Goal: Check status: Check status

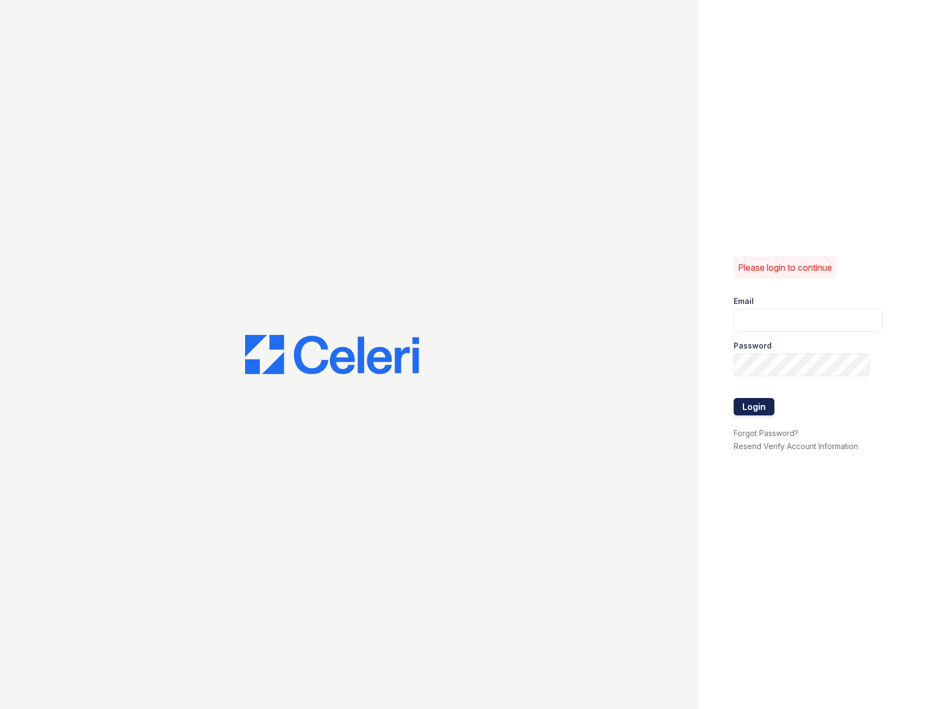
type input "fairwaysmgr@greystar.com"
click at [752, 403] on button "Login" at bounding box center [754, 406] width 41 height 17
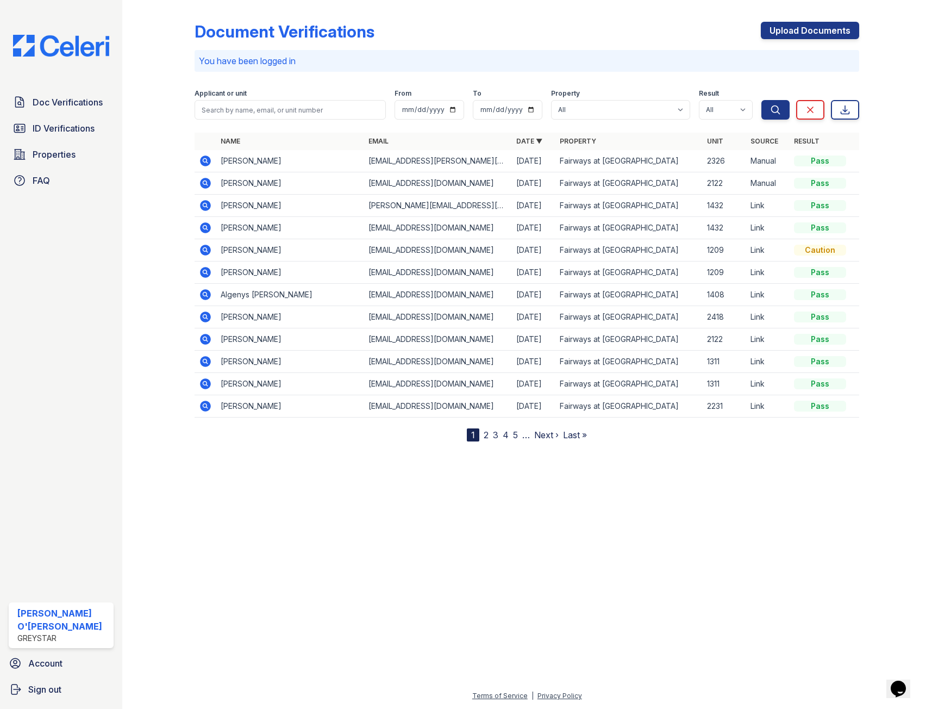
click at [204, 183] on icon at bounding box center [205, 182] width 3 height 3
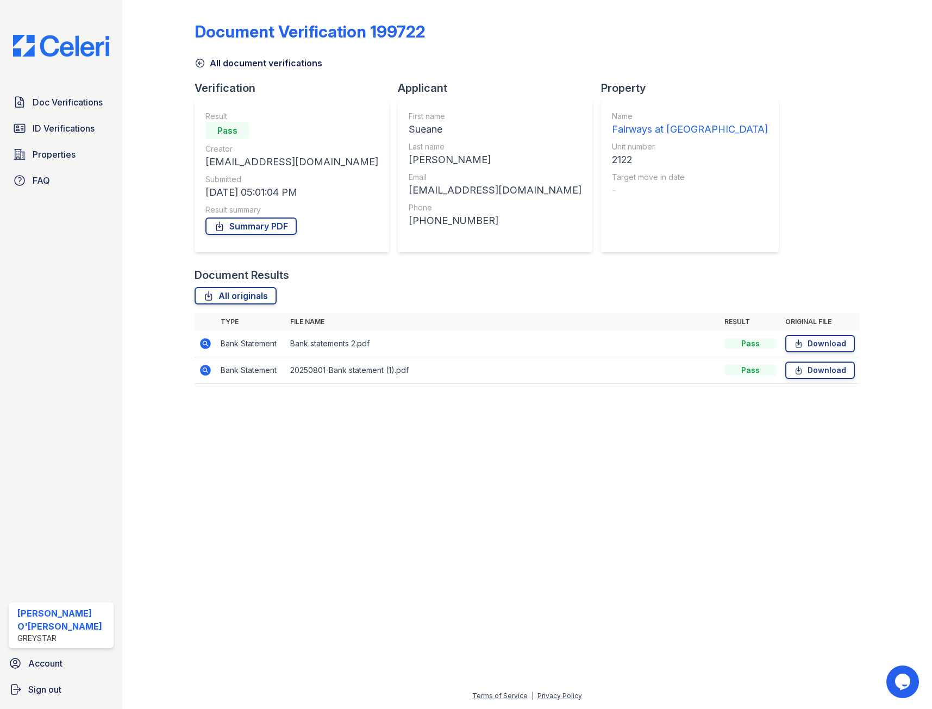
click at [200, 63] on icon at bounding box center [200, 63] width 11 height 11
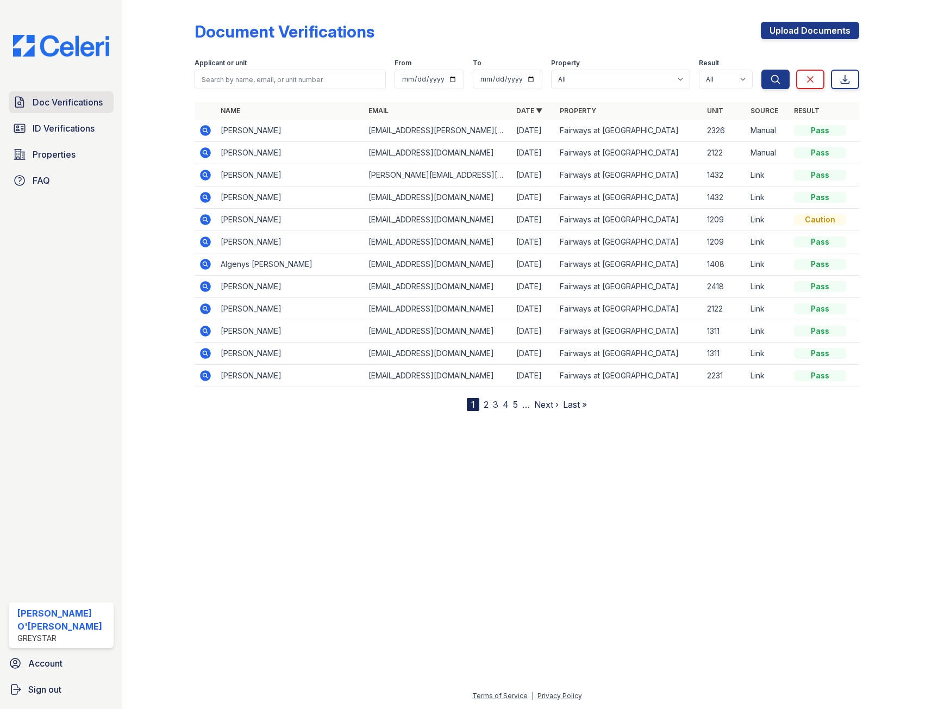
click at [89, 105] on span "Doc Verifications" at bounding box center [68, 102] width 70 height 13
click at [80, 123] on span "ID Verifications" at bounding box center [64, 128] width 62 height 13
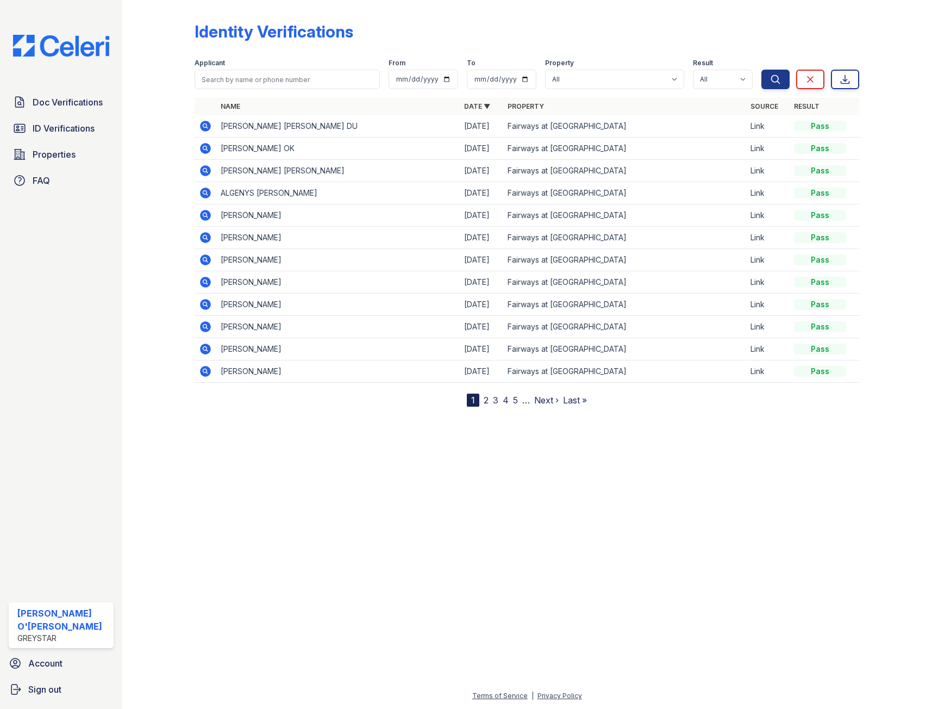
click at [210, 261] on icon at bounding box center [206, 259] width 11 height 11
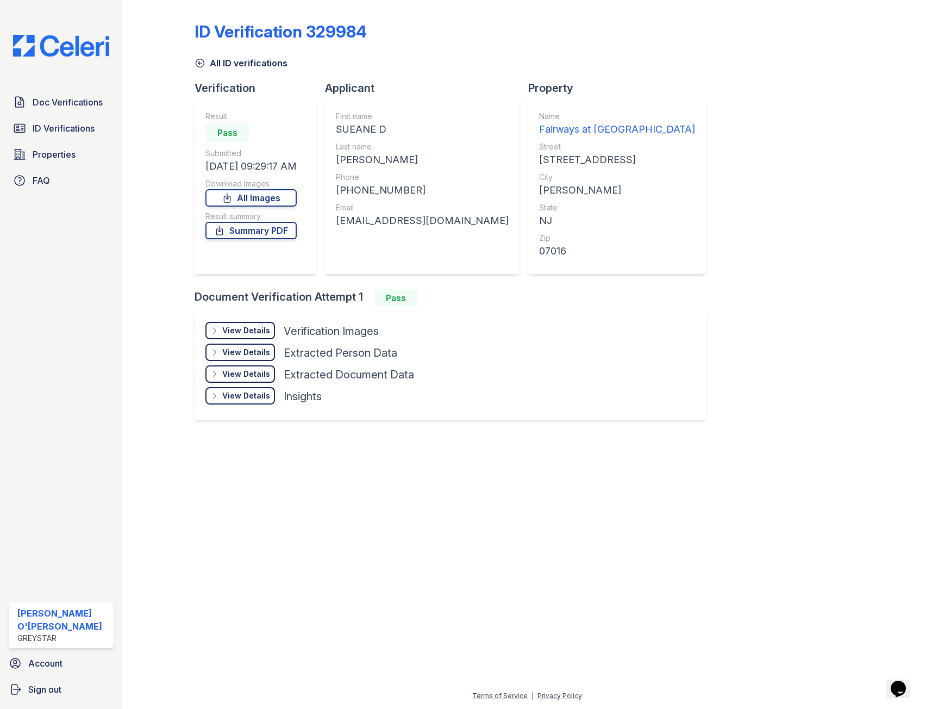
click at [238, 333] on div "View Details" at bounding box center [246, 330] width 48 height 11
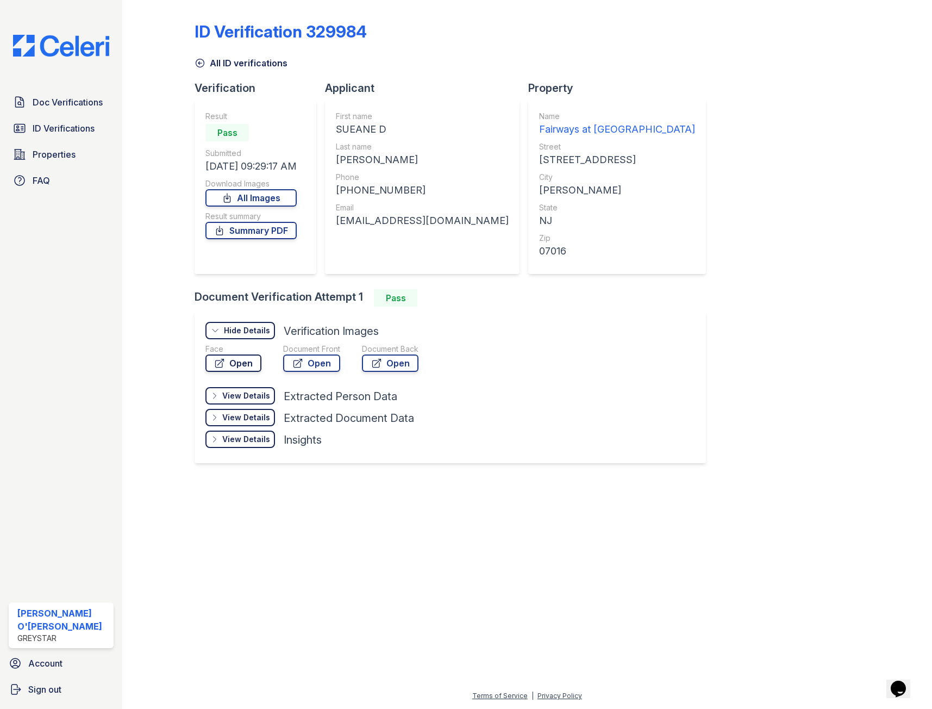
click at [241, 363] on link "Open" at bounding box center [233, 362] width 56 height 17
click at [201, 60] on icon at bounding box center [200, 63] width 11 height 11
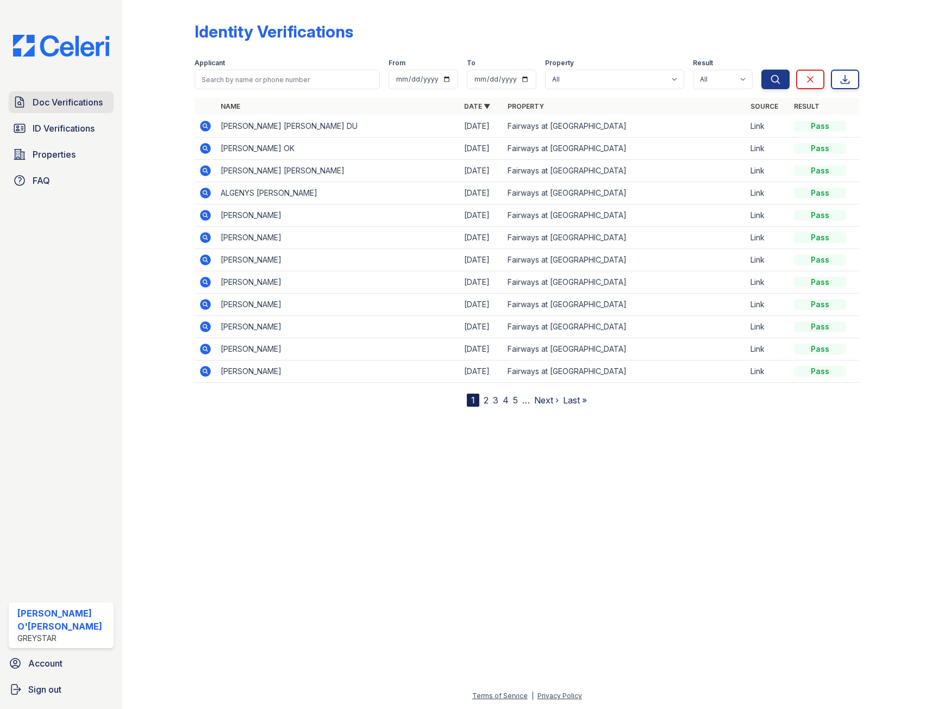
click at [96, 104] on span "Doc Verifications" at bounding box center [68, 102] width 70 height 13
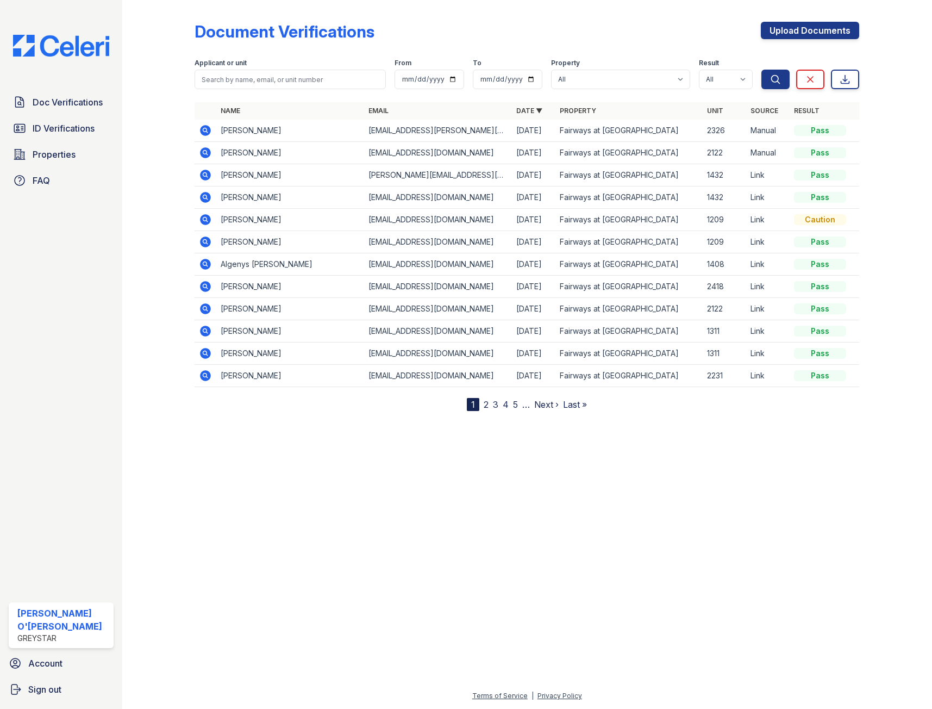
click at [205, 307] on icon at bounding box center [205, 308] width 3 height 3
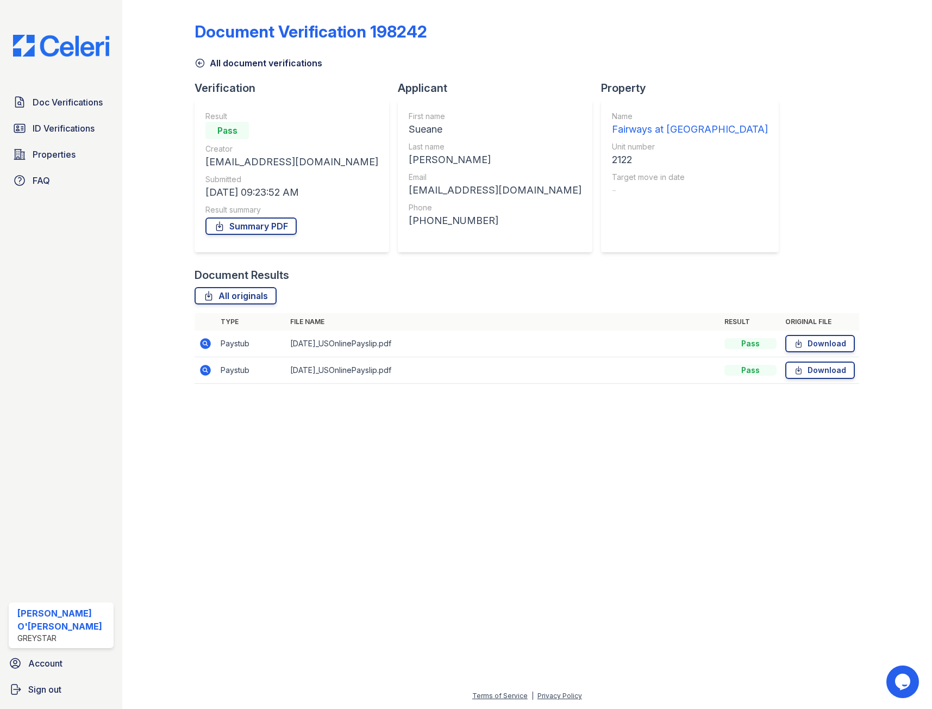
click at [201, 66] on icon at bounding box center [200, 63] width 11 height 11
